Goal: Information Seeking & Learning: Learn about a topic

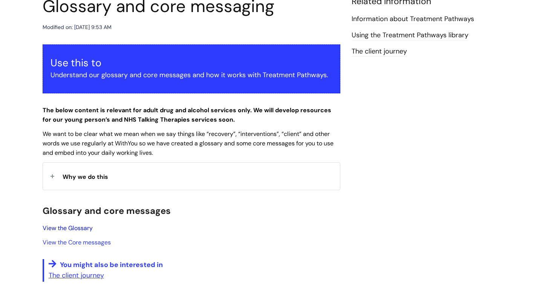
scroll to position [100, 0]
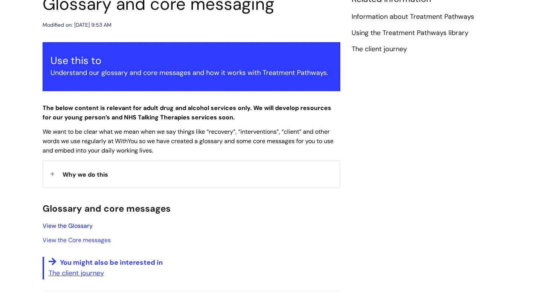
click at [77, 224] on link "View the Glossary" at bounding box center [68, 226] width 50 height 8
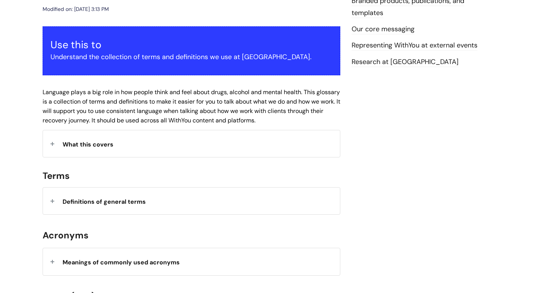
scroll to position [119, 0]
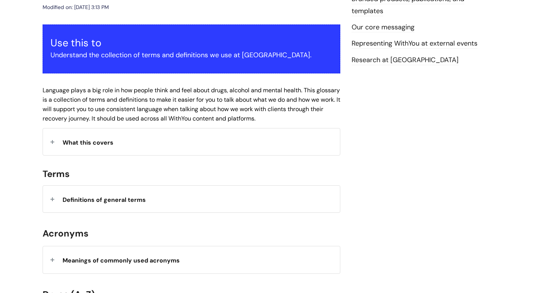
click at [89, 151] on div "What this covers" at bounding box center [191, 142] width 297 height 27
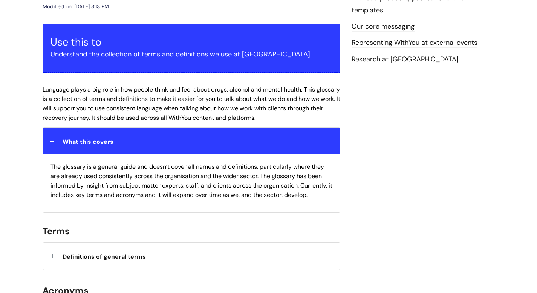
click at [89, 148] on div "What this covers" at bounding box center [191, 141] width 297 height 27
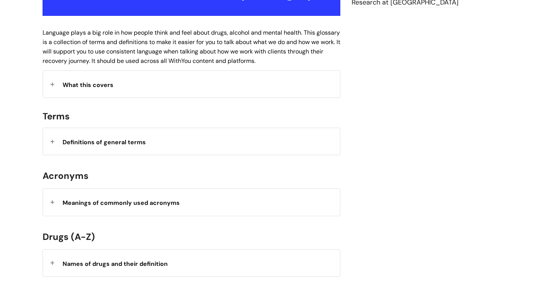
scroll to position [187, 0]
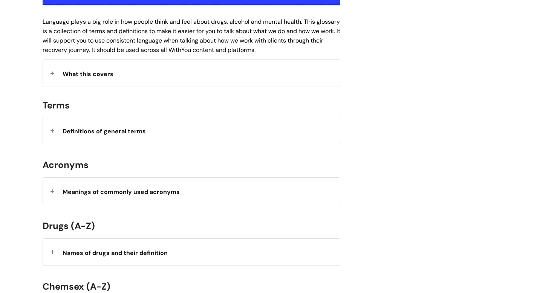
click at [107, 187] on div "Meanings of commonly used acronyms" at bounding box center [191, 191] width 297 height 27
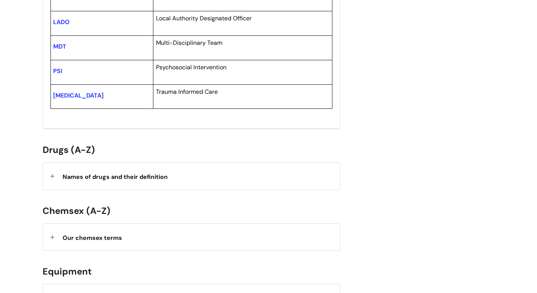
scroll to position [525, 0]
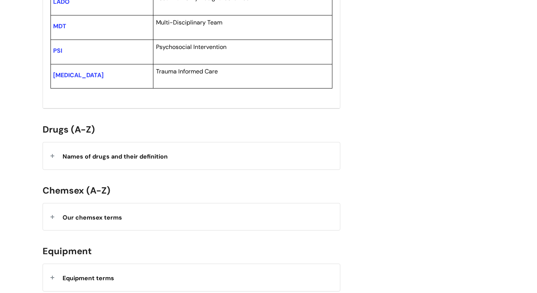
click at [168, 159] on strong "Names of drugs and their definition" at bounding box center [115, 157] width 105 height 8
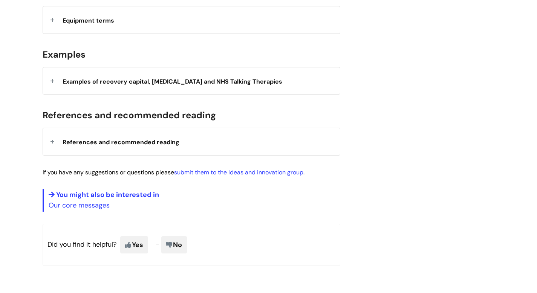
scroll to position [1664, 0]
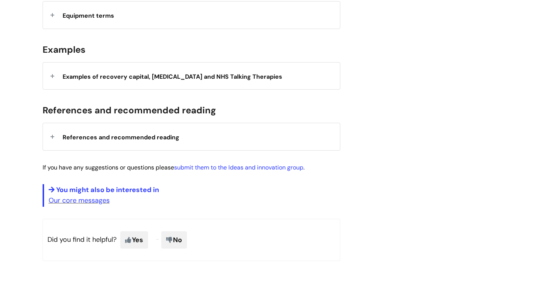
click at [125, 77] on div "Examples of recovery capital, harm reduction and NHS Talking Therapies" at bounding box center [191, 75] width 297 height 27
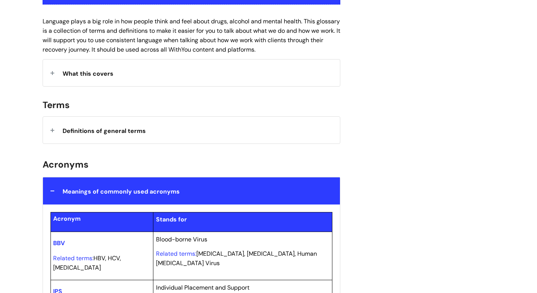
scroll to position [190, 0]
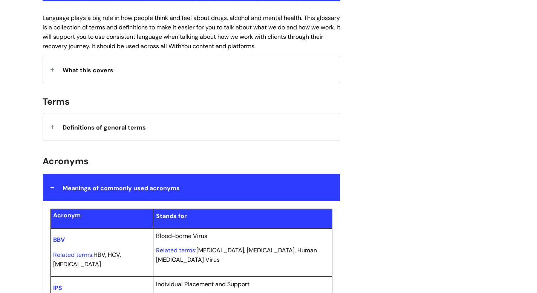
click at [93, 190] on strong "Meanings of commonly used acronyms" at bounding box center [121, 188] width 117 height 8
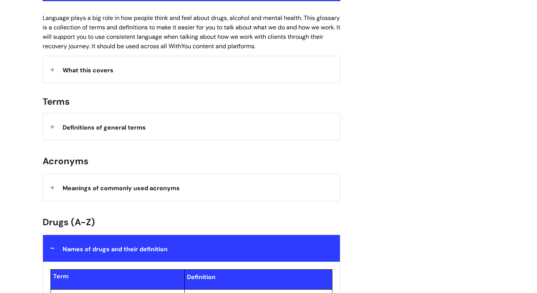
click at [93, 190] on strong "Meanings of commonly used acronyms" at bounding box center [121, 188] width 117 height 8
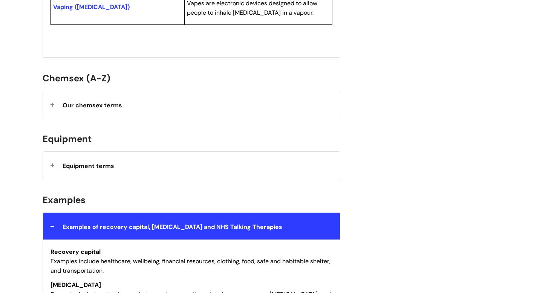
scroll to position [1516, 0]
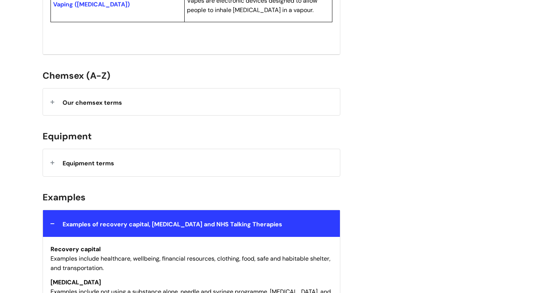
click at [90, 162] on strong "Equipment terms" at bounding box center [89, 162] width 52 height 11
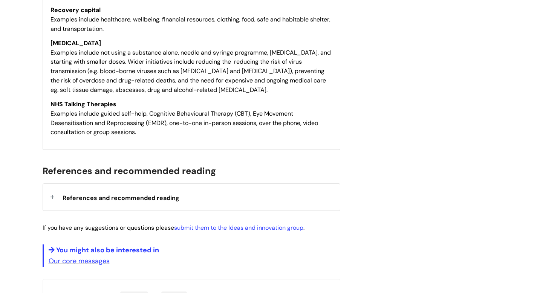
scroll to position [2315, 0]
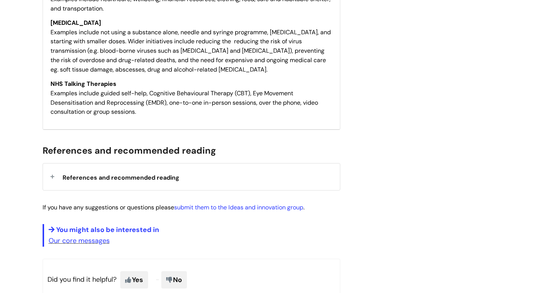
click at [118, 174] on span "References and recommended reading" at bounding box center [121, 178] width 117 height 8
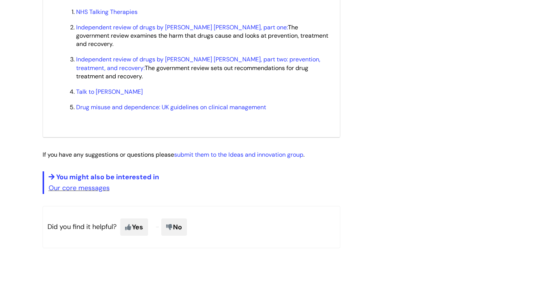
scroll to position [2514, 0]
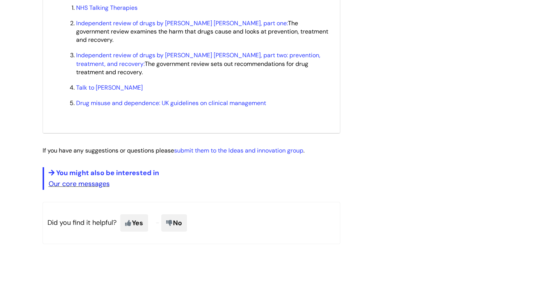
click at [103, 179] on link "Our core messages" at bounding box center [79, 183] width 61 height 9
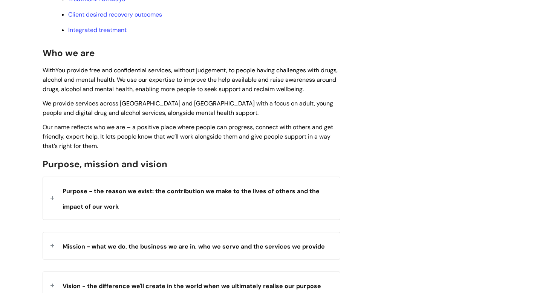
scroll to position [317, 0]
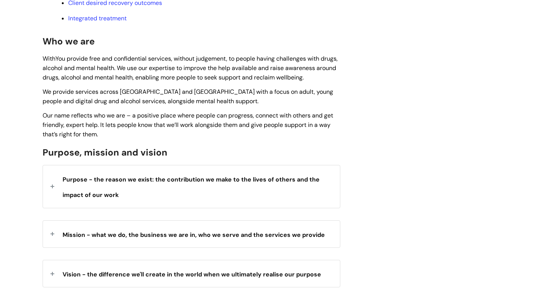
click at [117, 174] on strong "Purpose - the reason we exist: the contribution we make to the lives of others …" at bounding box center [191, 186] width 257 height 27
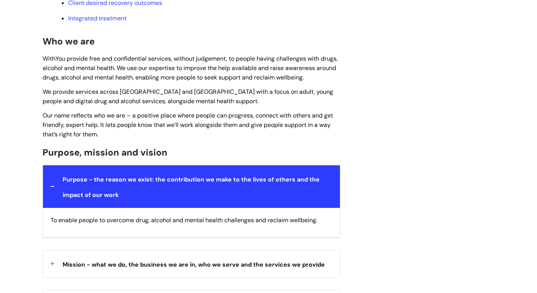
click at [117, 173] on strong "Purpose - the reason we exist: the contribution we make to the lives of others …" at bounding box center [191, 186] width 257 height 27
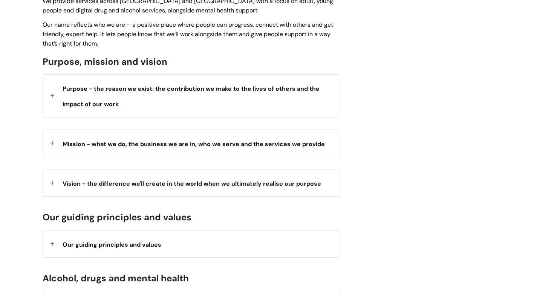
scroll to position [414, 0]
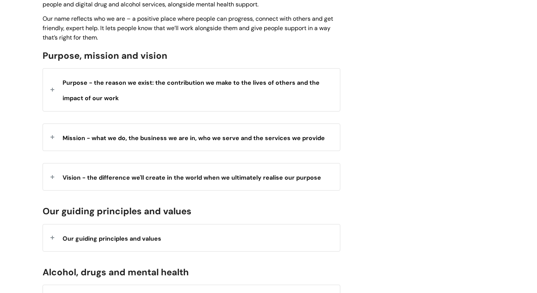
click at [109, 132] on strong "Mission - what we do, the business we are in, who we serve and the services we …" at bounding box center [194, 137] width 262 height 11
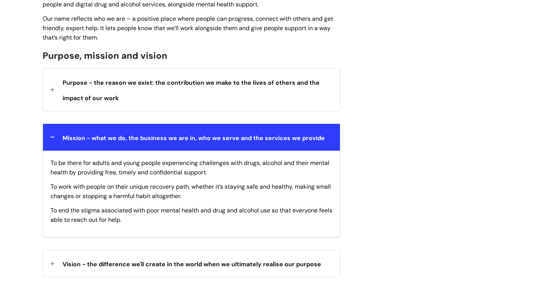
click at [109, 132] on strong "Mission - what we do, the business we are in, who we serve and the services we …" at bounding box center [194, 137] width 262 height 11
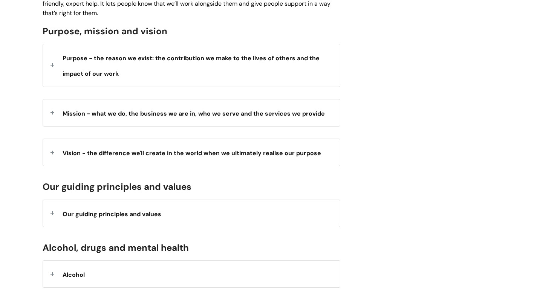
scroll to position [437, 0]
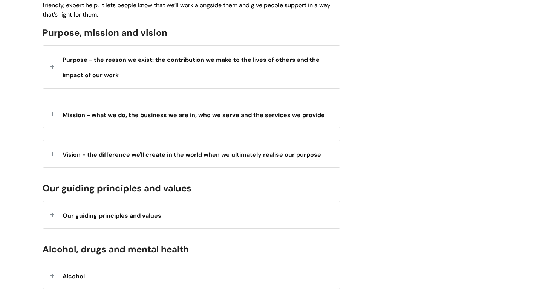
click at [110, 152] on span "Vision - the difference we'll create in the world when we ultimately realise ou…" at bounding box center [192, 155] width 259 height 8
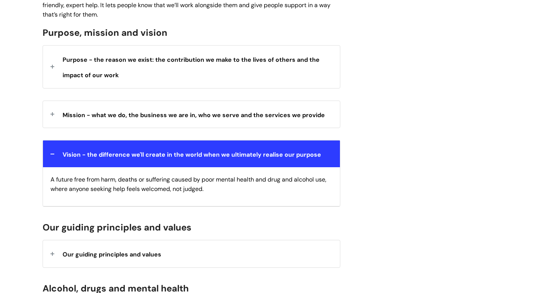
click at [111, 155] on span "Vision - the difference we'll create in the world when we ultimately realise ou…" at bounding box center [192, 155] width 259 height 8
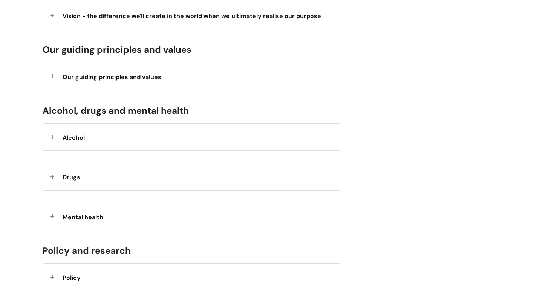
scroll to position [575, 0]
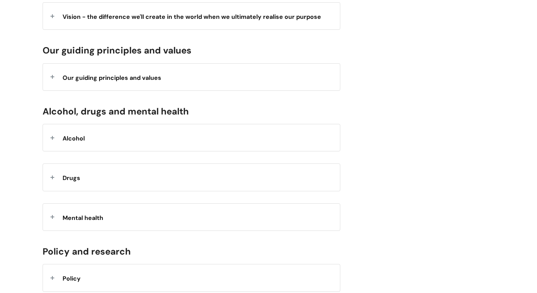
click at [113, 130] on div "Alcohol" at bounding box center [191, 137] width 297 height 27
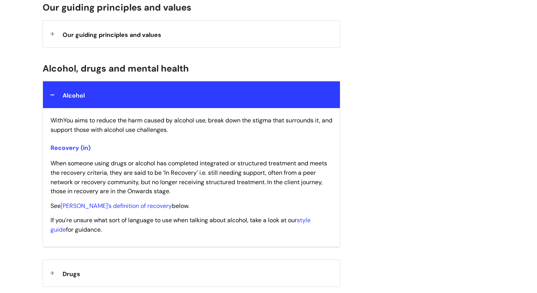
scroll to position [622, 0]
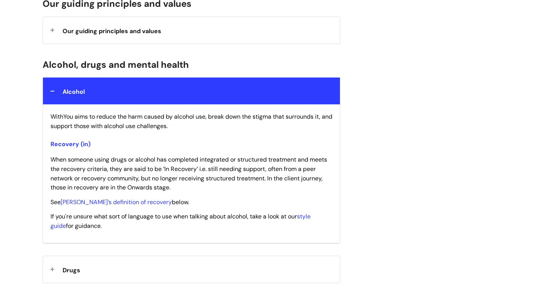
click at [110, 101] on div "Alcohol" at bounding box center [191, 91] width 297 height 27
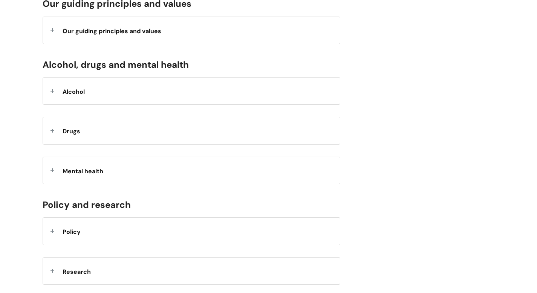
click at [99, 130] on div "Drugs" at bounding box center [191, 130] width 297 height 27
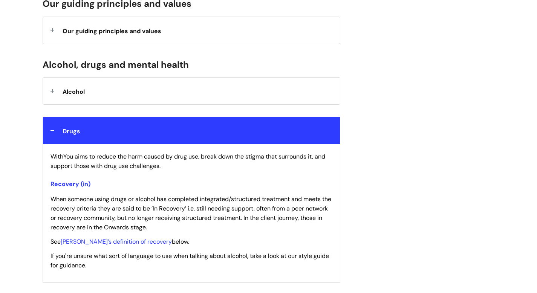
click at [99, 130] on div "Drugs" at bounding box center [191, 130] width 297 height 27
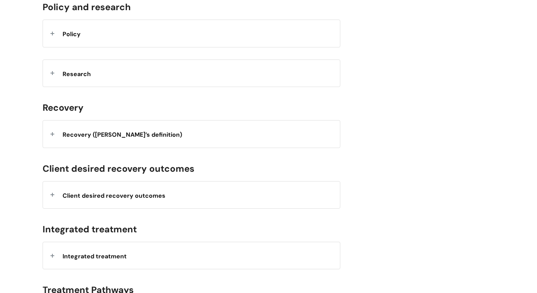
scroll to position [827, 0]
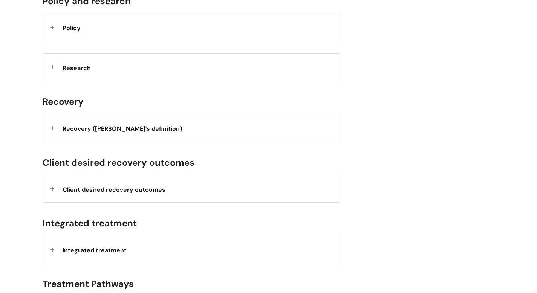
click at [116, 135] on div "Recovery (WithYou’s definition)" at bounding box center [191, 128] width 297 height 27
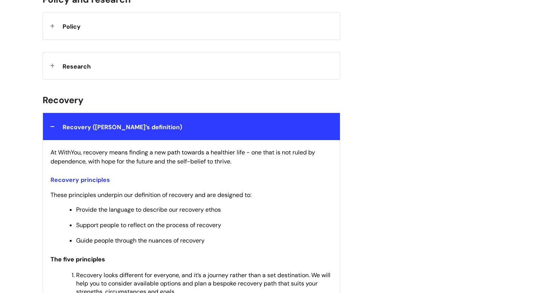
click at [115, 129] on span "Recovery (WithYou’s definition)" at bounding box center [122, 127] width 119 height 8
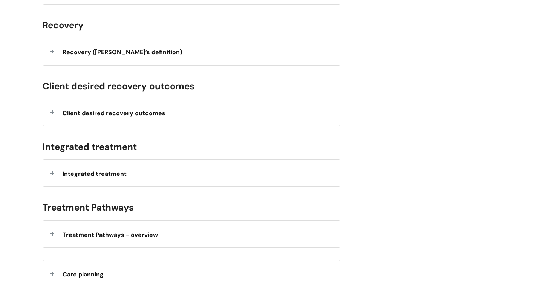
scroll to position [903, 0]
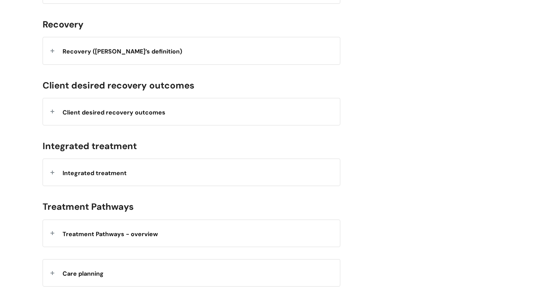
click at [112, 120] on div "Client desired recovery outcomes" at bounding box center [191, 111] width 297 height 27
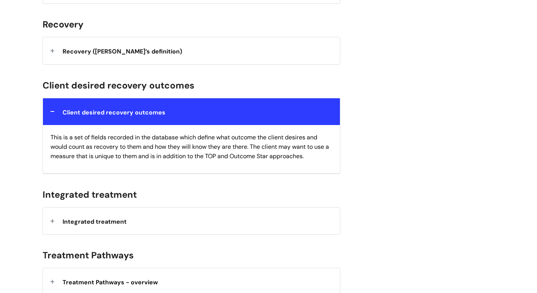
click at [112, 120] on div "Client desired recovery outcomes" at bounding box center [191, 111] width 297 height 27
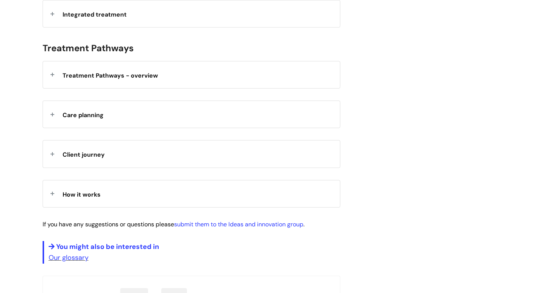
scroll to position [1063, 0]
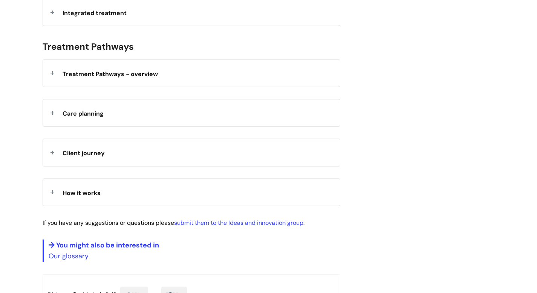
click at [81, 126] on div "Care planning" at bounding box center [191, 113] width 297 height 27
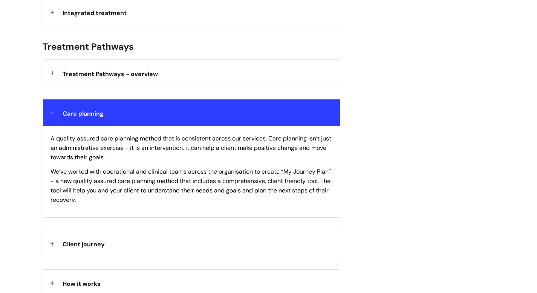
click at [81, 125] on div "Care planning" at bounding box center [191, 113] width 297 height 27
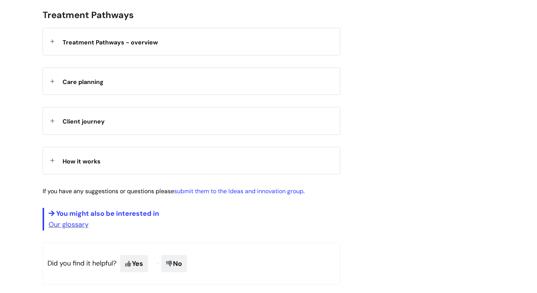
scroll to position [1081, 0]
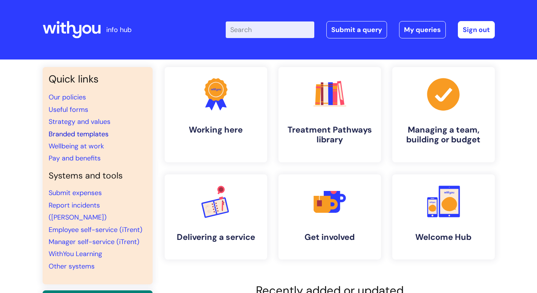
click at [80, 131] on link "Branded templates" at bounding box center [79, 134] width 60 height 9
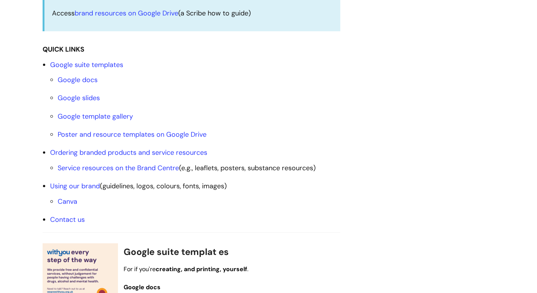
scroll to position [242, 0]
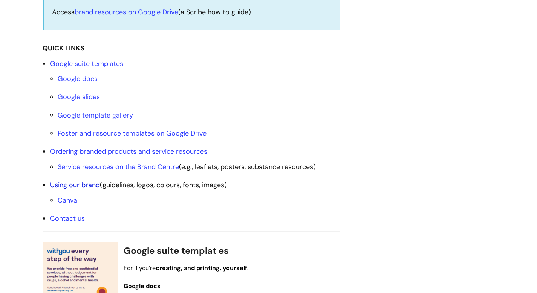
click at [64, 184] on link "Using our brand" at bounding box center [75, 185] width 50 height 9
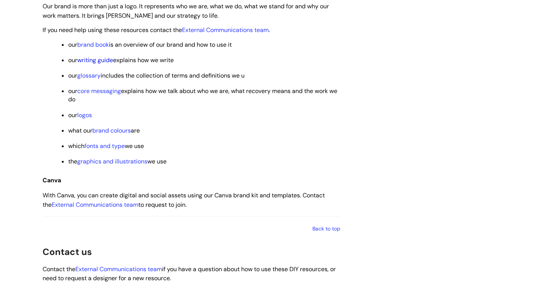
scroll to position [1102, 0]
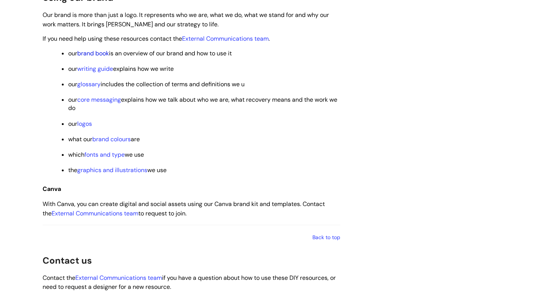
click at [100, 52] on link "brand book" at bounding box center [93, 53] width 32 height 8
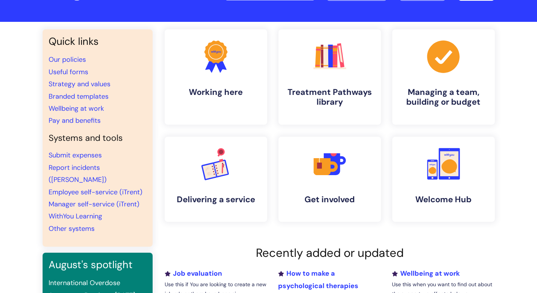
scroll to position [45, 0]
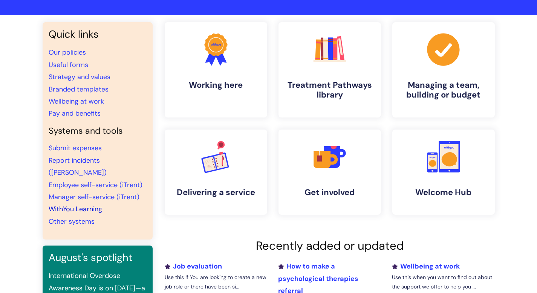
click at [82, 205] on link "WithYou Learning" at bounding box center [76, 209] width 54 height 9
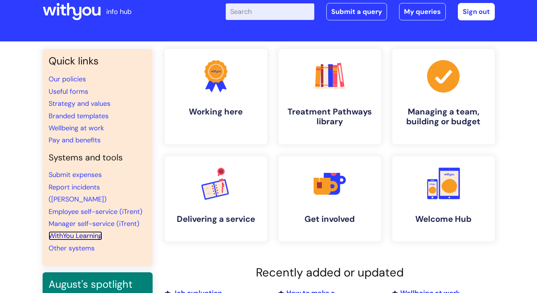
scroll to position [0, 0]
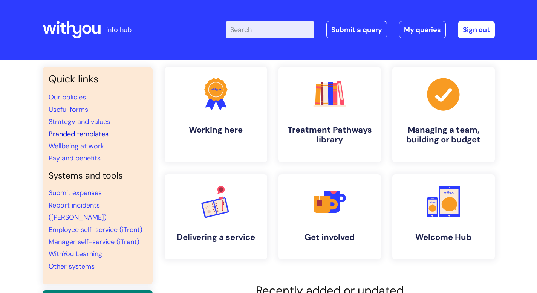
click at [95, 134] on link "Branded templates" at bounding box center [79, 134] width 60 height 9
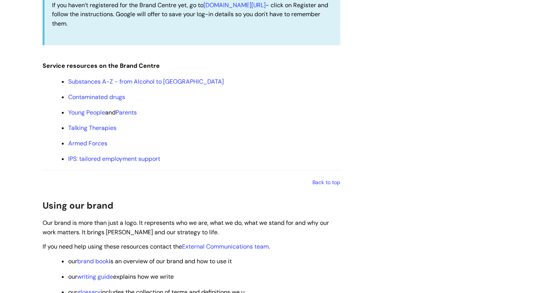
scroll to position [851, 0]
